Goal: Information Seeking & Learning: Find specific fact

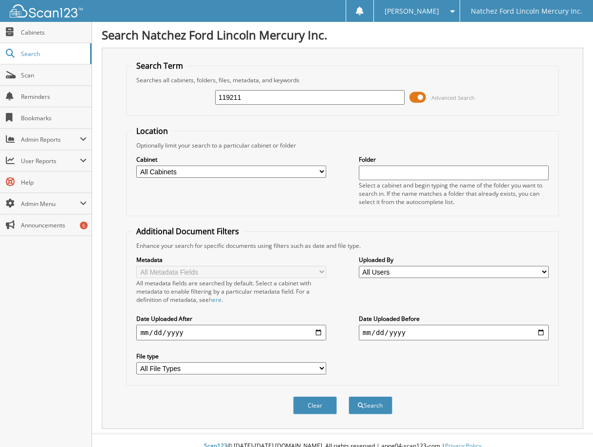
type input "119211"
click at [349, 396] on button "Search" at bounding box center [371, 405] width 44 height 18
drag, startPoint x: 257, startPoint y: 97, endPoint x: 146, endPoint y: 97, distance: 111.0
click at [146, 97] on div "119211 Advanced Search" at bounding box center [342, 97] width 422 height 26
type input "la1742"
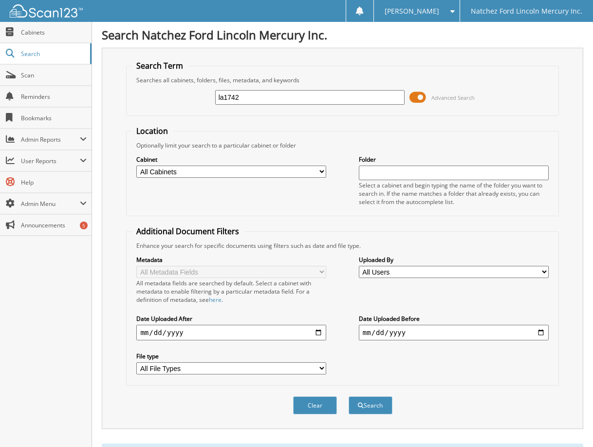
click at [349, 396] on button "Search" at bounding box center [371, 405] width 44 height 18
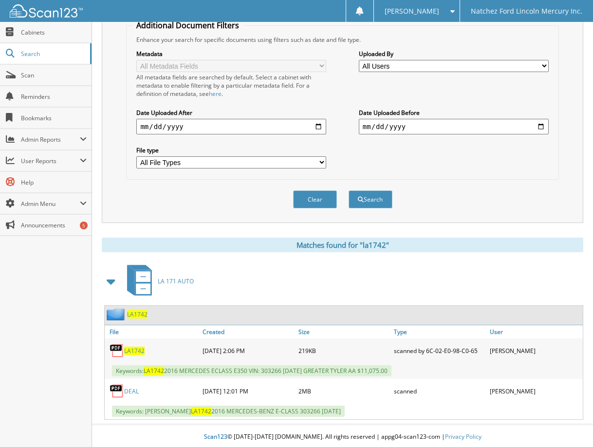
scroll to position [208, 0]
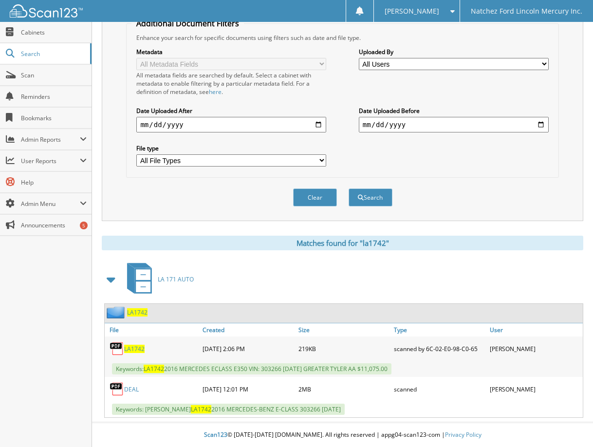
click at [139, 305] on div "LA1742" at bounding box center [344, 313] width 478 height 19
click at [130, 309] on span "LA1742" at bounding box center [137, 312] width 20 height 8
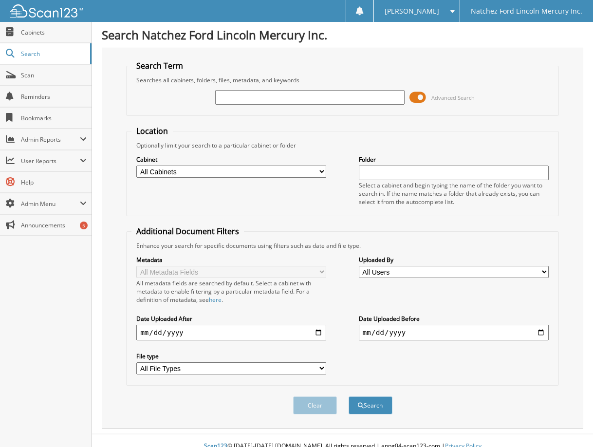
click at [237, 96] on input "text" at bounding box center [310, 97] width 190 height 15
type input "la1742"
click at [349, 396] on button "Search" at bounding box center [371, 405] width 44 height 18
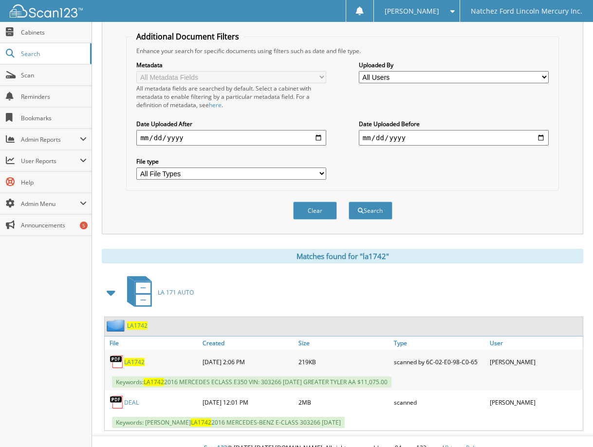
scroll to position [49, 0]
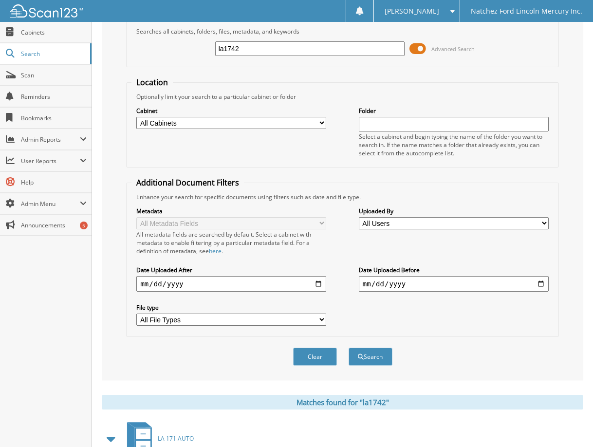
drag, startPoint x: 257, startPoint y: 48, endPoint x: 172, endPoint y: 41, distance: 85.0
click at [168, 48] on div "la1742 Advanced Search" at bounding box center [342, 49] width 422 height 26
type input "303266"
click at [349, 348] on button "Search" at bounding box center [371, 357] width 44 height 18
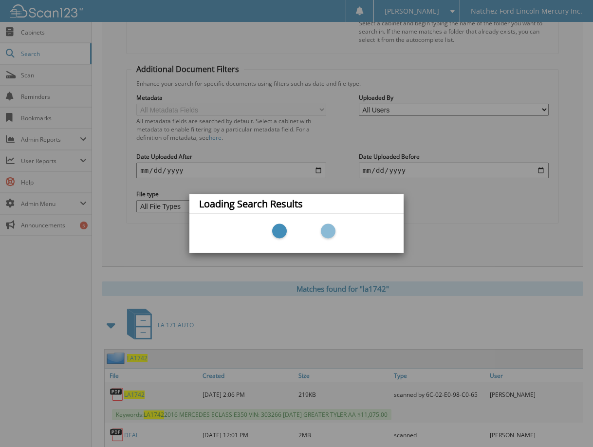
scroll to position [195, 0]
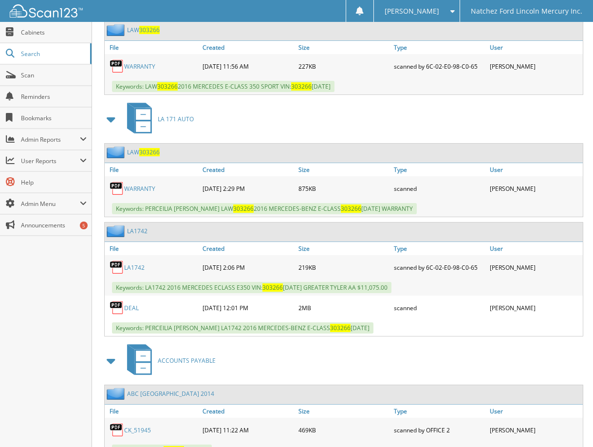
scroll to position [434, 0]
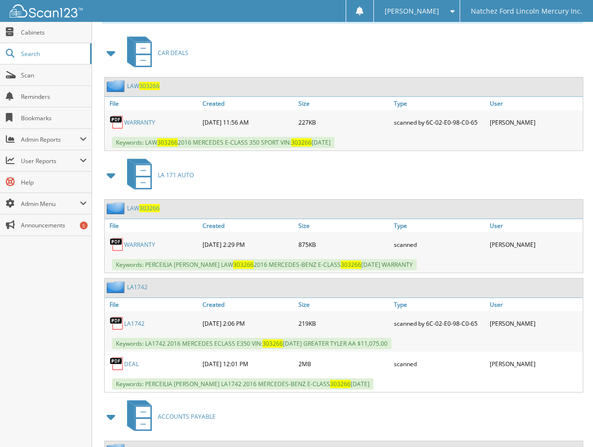
click at [138, 288] on link "LA1742" at bounding box center [137, 287] width 20 height 8
